Goal: Task Accomplishment & Management: Use online tool/utility

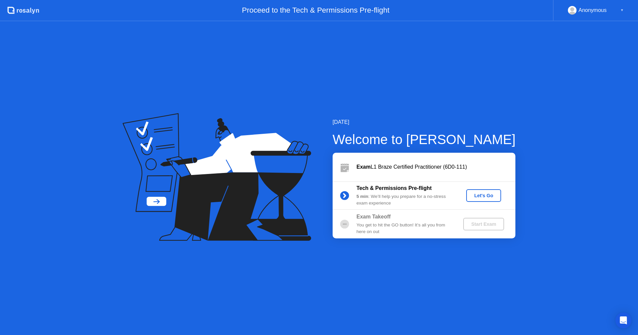
click at [480, 198] on div "Let's Go" at bounding box center [484, 195] width 30 height 5
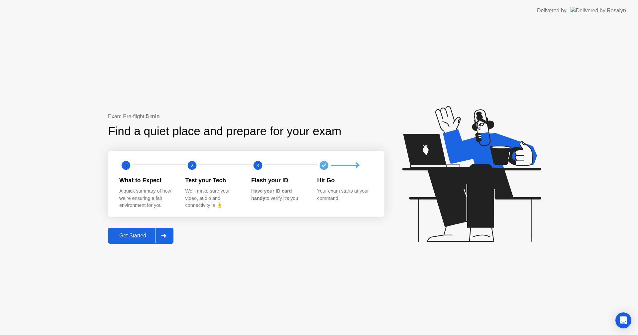
click at [148, 238] on div "Get Started" at bounding box center [133, 236] width 46 height 6
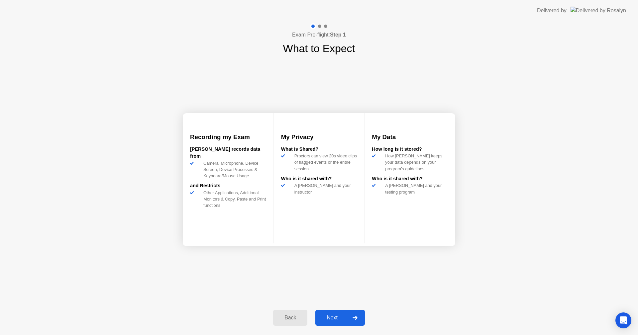
click at [335, 315] on div "Next" at bounding box center [332, 318] width 30 height 6
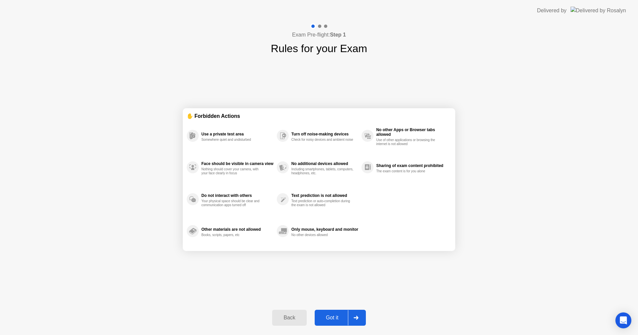
click at [335, 315] on div "Got it" at bounding box center [332, 318] width 31 height 6
select select "Available cameras"
select select "Available speakers"
select select "Available microphones"
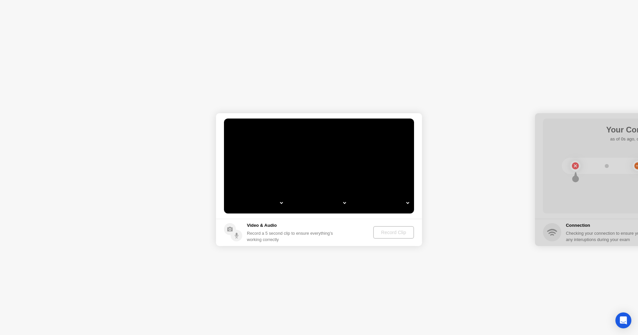
select select "**********"
select select "*******"
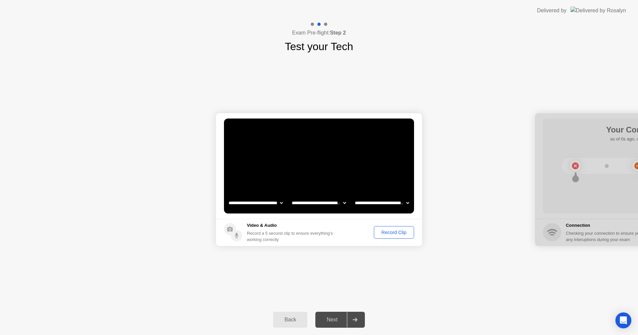
click at [396, 233] on div "Record Clip" at bounding box center [394, 232] width 36 height 5
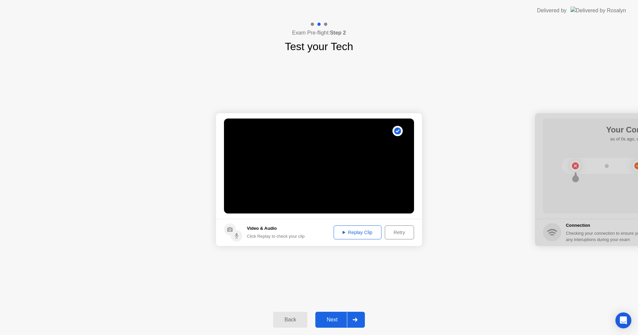
click at [370, 235] on div "Replay Clip" at bounding box center [357, 232] width 43 height 5
click at [335, 321] on div "Next" at bounding box center [332, 320] width 30 height 6
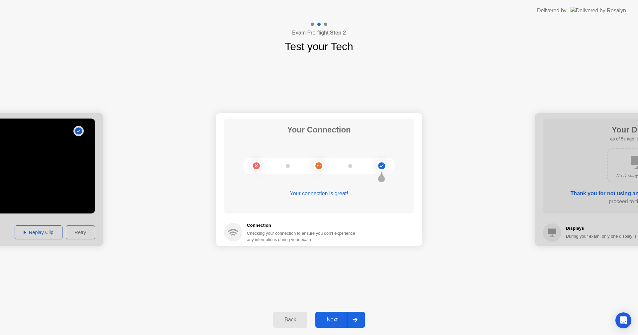
click at [335, 321] on div "Next" at bounding box center [332, 320] width 30 height 6
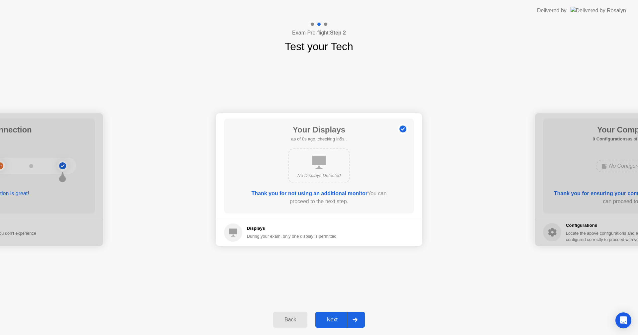
click at [335, 321] on div "Next" at bounding box center [332, 320] width 30 height 6
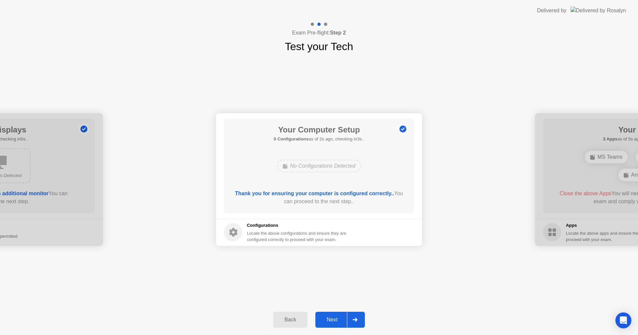
click at [335, 321] on div "Next" at bounding box center [332, 320] width 30 height 6
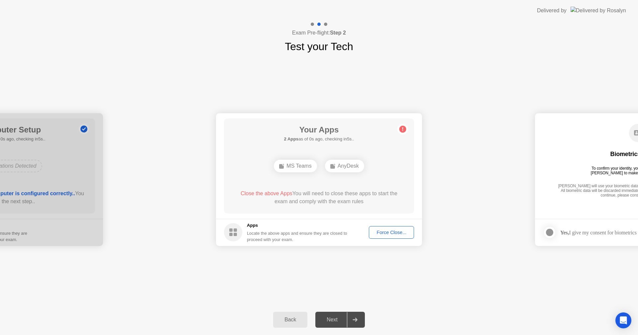
click at [391, 232] on div "Force Close..." at bounding box center [391, 232] width 41 height 5
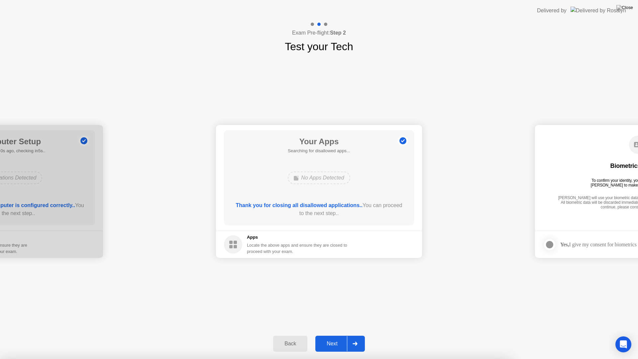
click at [338, 335] on div "Next" at bounding box center [332, 344] width 30 height 6
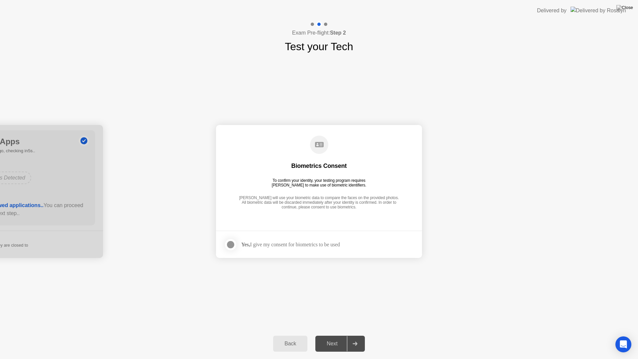
click at [232, 245] on div at bounding box center [231, 245] width 8 height 8
click at [330, 335] on div "Next" at bounding box center [332, 344] width 30 height 6
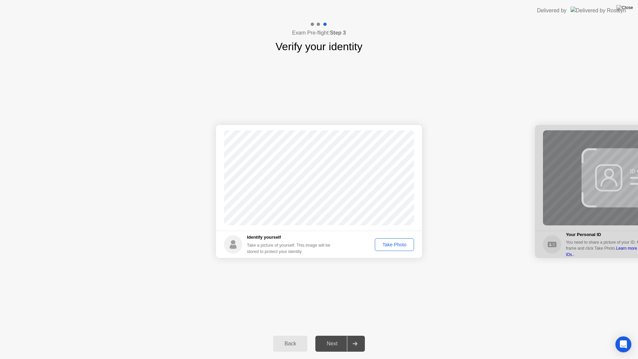
click at [398, 245] on div "Take Photo" at bounding box center [394, 244] width 35 height 5
click at [325, 335] on div "Next" at bounding box center [332, 344] width 30 height 6
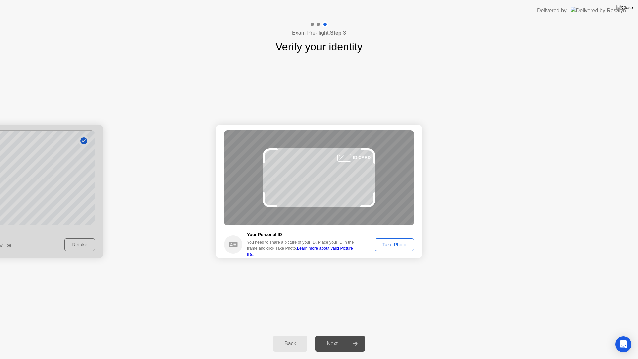
click at [399, 247] on div "Take Photo" at bounding box center [394, 244] width 35 height 5
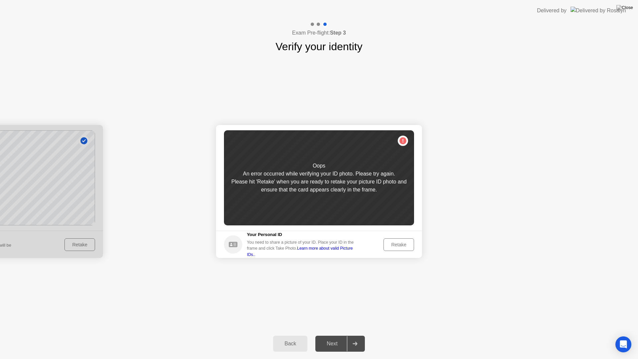
click at [399, 246] on div "Retake" at bounding box center [399, 244] width 26 height 5
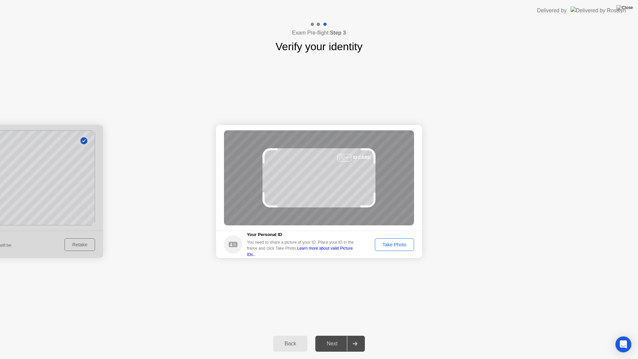
click at [401, 242] on div "Take Photo" at bounding box center [394, 244] width 35 height 5
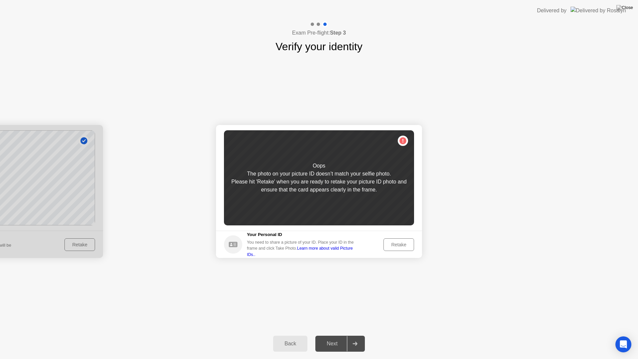
click at [80, 243] on div at bounding box center [0, 191] width 206 height 133
click at [91, 185] on div at bounding box center [0, 191] width 206 height 133
click at [282, 335] on button "Back" at bounding box center [290, 344] width 34 height 16
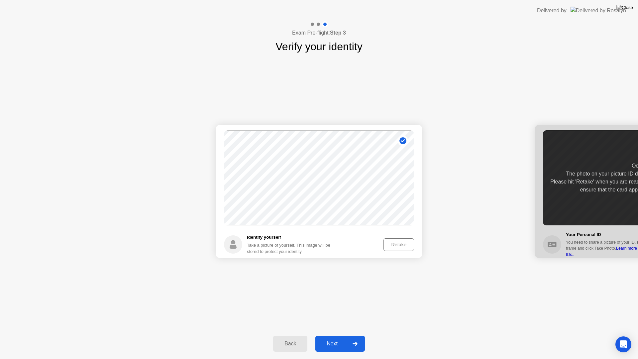
click at [404, 245] on div "Retake" at bounding box center [399, 244] width 26 height 5
click at [403, 245] on div "Take Photo" at bounding box center [394, 244] width 35 height 5
click at [338, 335] on div "Next" at bounding box center [332, 344] width 30 height 6
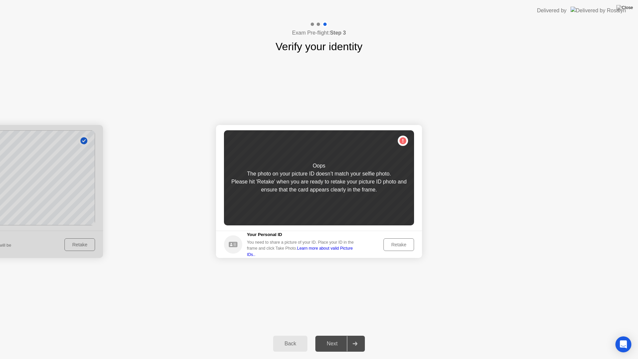
click at [394, 242] on div "Retake" at bounding box center [399, 244] width 26 height 5
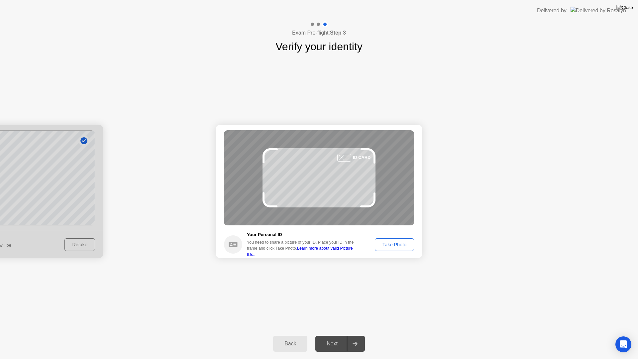
click at [394, 242] on div "Take Photo" at bounding box center [394, 244] width 35 height 5
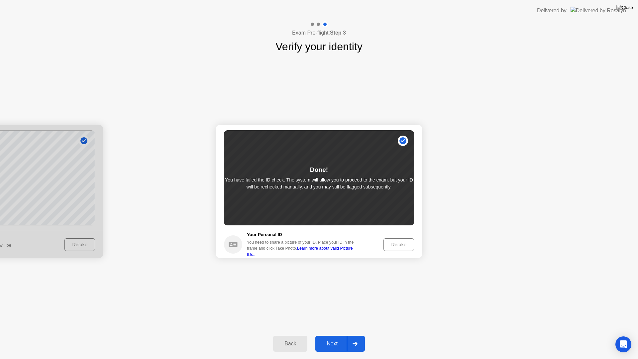
click at [338, 335] on div "Next" at bounding box center [332, 344] width 30 height 6
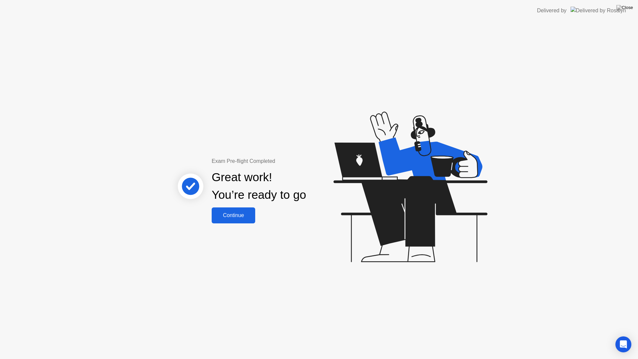
click at [245, 212] on div "Continue" at bounding box center [234, 215] width 40 height 6
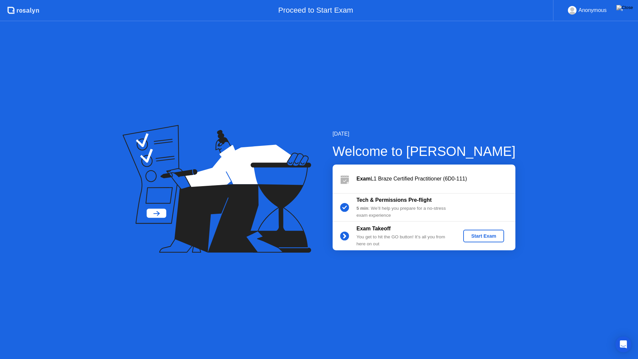
click at [481, 236] on div "Start Exam" at bounding box center [484, 235] width 36 height 5
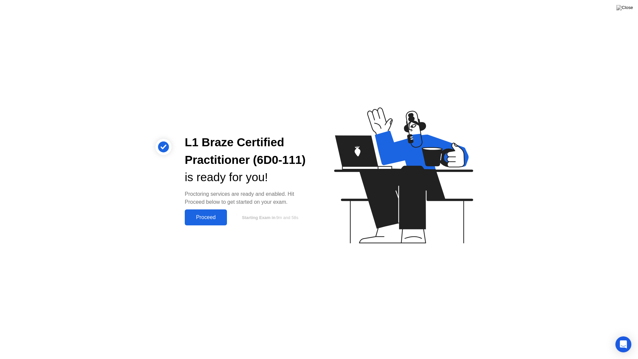
click at [206, 212] on button "Proceed" at bounding box center [206, 217] width 42 height 16
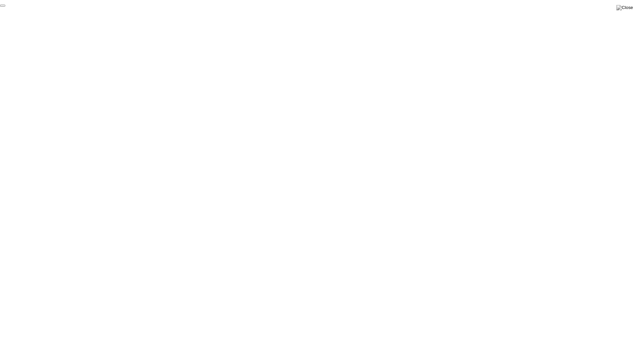
click div "End Proctoring Session"
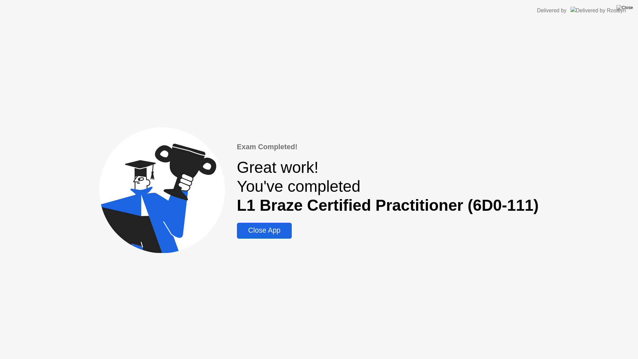
click at [265, 227] on div "Close App" at bounding box center [264, 230] width 51 height 8
